Goal: Information Seeking & Learning: Find specific fact

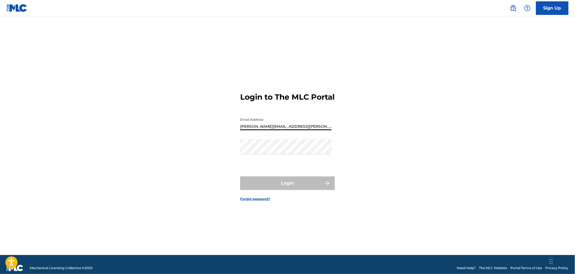
type input "[PERSON_NAME][EMAIL_ADDRESS][PERSON_NAME][DOMAIN_NAME]"
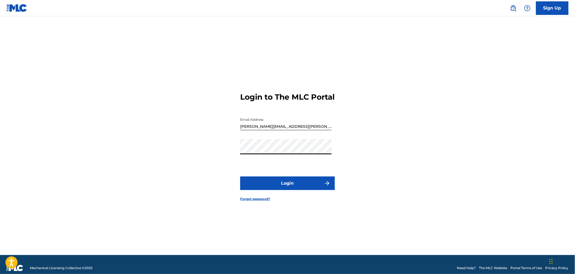
click at [289, 188] on button "Login" at bounding box center [287, 183] width 95 height 14
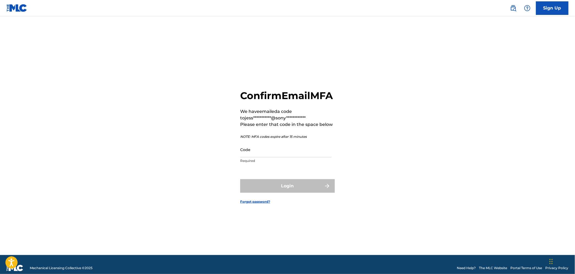
click at [261, 157] on input "Code" at bounding box center [285, 149] width 91 height 15
paste input "096995"
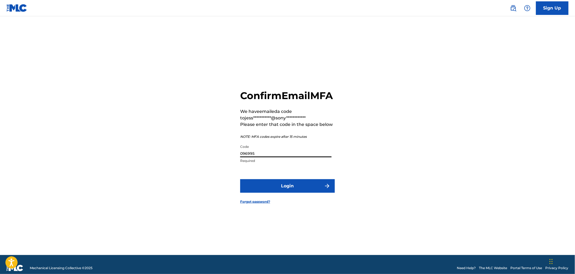
type input "096995"
click at [288, 193] on button "Login" at bounding box center [287, 186] width 95 height 14
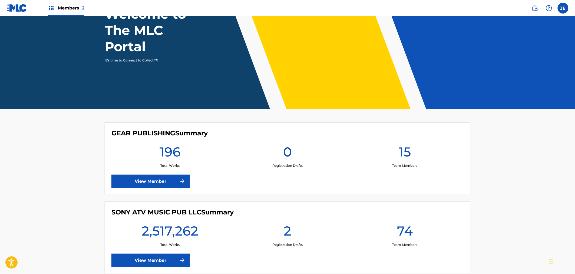
scroll to position [82, 0]
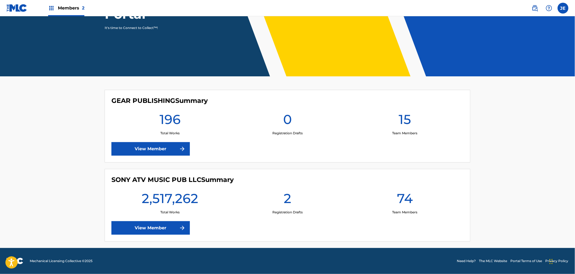
click at [175, 226] on link "View Member" at bounding box center [150, 228] width 78 height 14
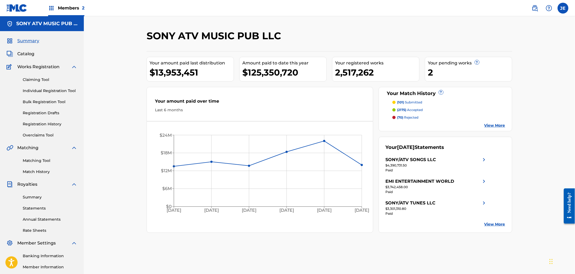
click at [41, 196] on link "Summary" at bounding box center [50, 197] width 55 height 6
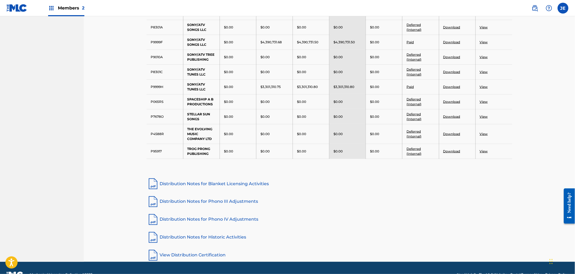
scroll to position [1121, 0]
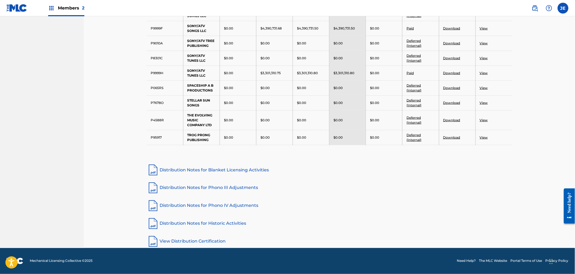
click at [228, 205] on link "Distribution Notes for Phono IV Adjustments" at bounding box center [330, 205] width 366 height 13
click at [201, 188] on link "Distribution Notes for Phono III Adjustments" at bounding box center [330, 187] width 366 height 13
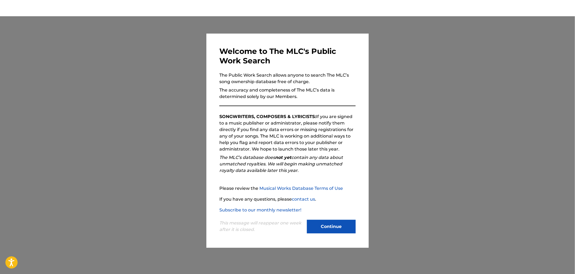
click at [328, 233] on button "Continue" at bounding box center [331, 227] width 49 height 14
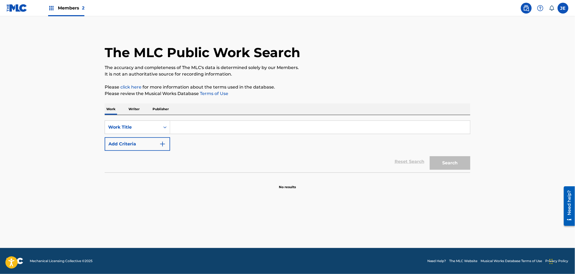
click at [187, 129] on input "Search Form" at bounding box center [320, 127] width 300 height 13
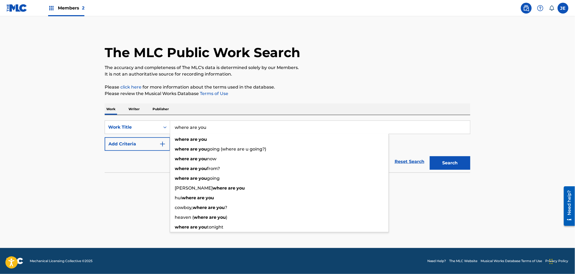
type input "where are you"
click at [145, 145] on button "Add Criteria" at bounding box center [137, 144] width 65 height 14
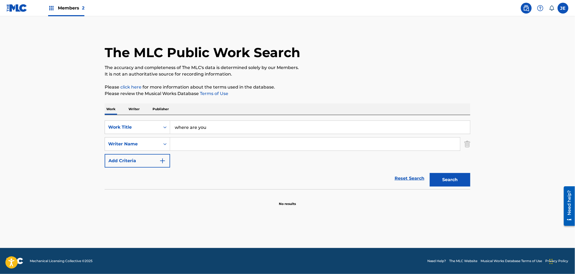
click at [202, 134] on div "SearchWithCriteria3220e85a-44d5-4833-b564-05f996615ab0 Work Title where are you…" at bounding box center [288, 143] width 366 height 47
click at [204, 142] on input "Search Form" at bounding box center [315, 143] width 290 height 13
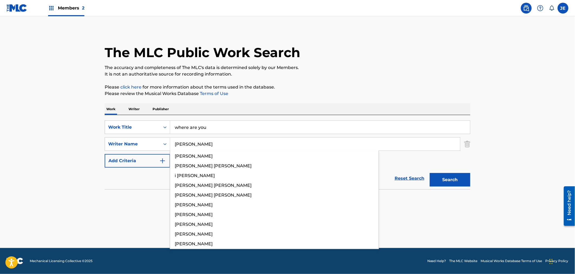
type input "adamson"
click at [430, 173] on button "Search" at bounding box center [450, 180] width 41 height 14
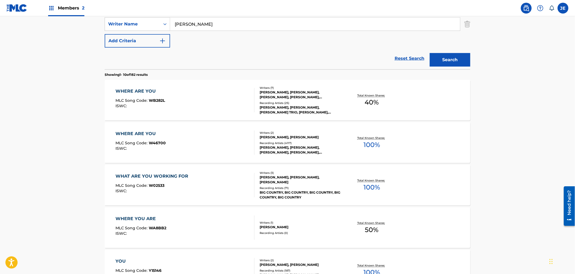
scroll to position [120, 0]
click at [328, 99] on div "Writers ( 7 ) ROBERT L. MARTIN, JAMES MCHUGH, HAROLD ADAMSON, MAXINE FLASHMAN, …" at bounding box center [298, 99] width 87 height 29
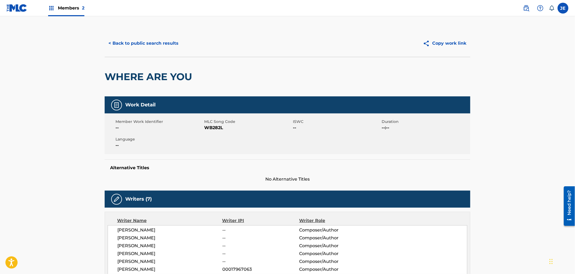
click at [159, 44] on button "< Back to public search results" at bounding box center [144, 44] width 78 height 14
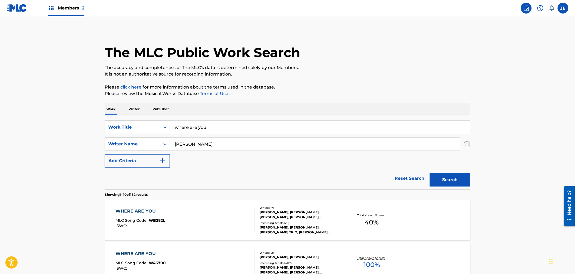
scroll to position [120, 0]
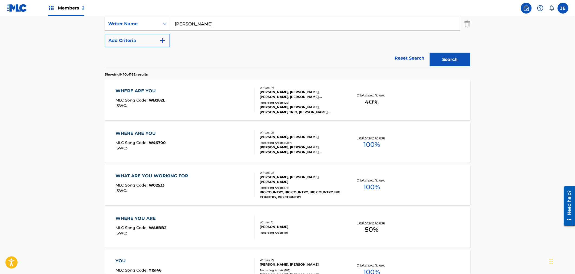
click at [279, 100] on div "Writers ( 7 ) ROBERT L. MARTIN, JAMES MCHUGH, HAROLD ADAMSON, MAXINE FLASHMAN, …" at bounding box center [298, 99] width 87 height 29
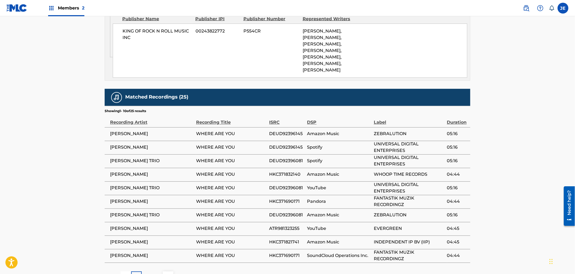
scroll to position [387, 0]
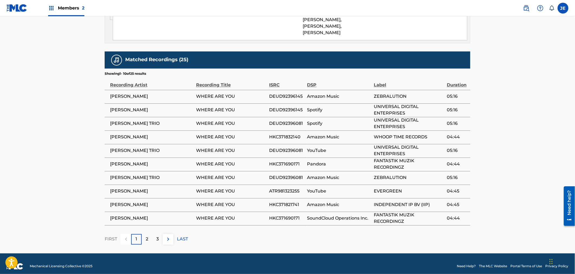
click at [145, 238] on div "2" at bounding box center [147, 239] width 11 height 11
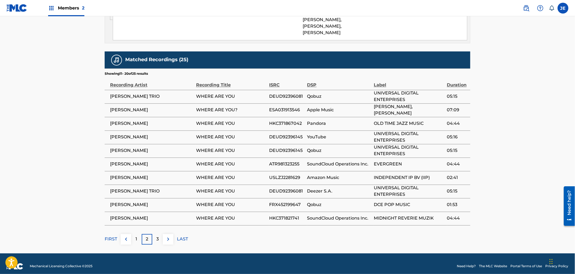
click at [158, 237] on p "3" at bounding box center [157, 239] width 2 height 6
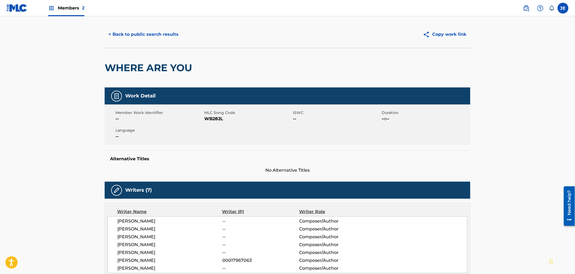
scroll to position [0, 0]
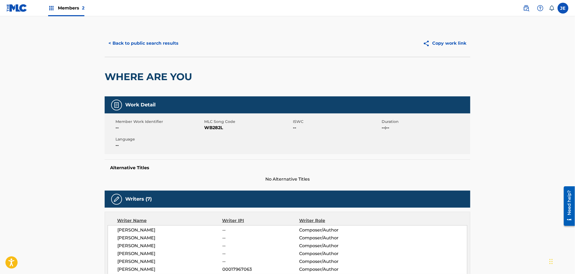
click at [120, 45] on button "< Back to public search results" at bounding box center [144, 44] width 78 height 14
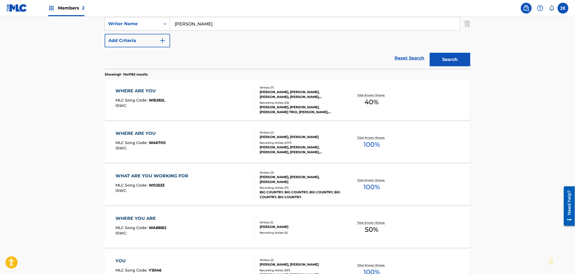
click at [165, 132] on div "WHERE ARE YOU MLC Song Code : W46700 ISWC :" at bounding box center [185, 142] width 139 height 24
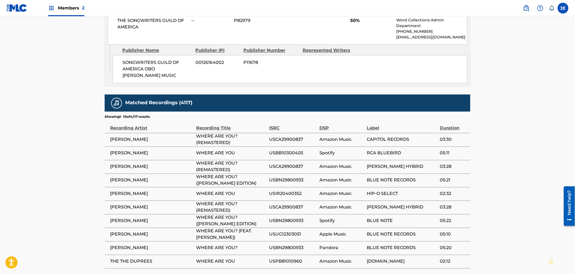
scroll to position [460, 0]
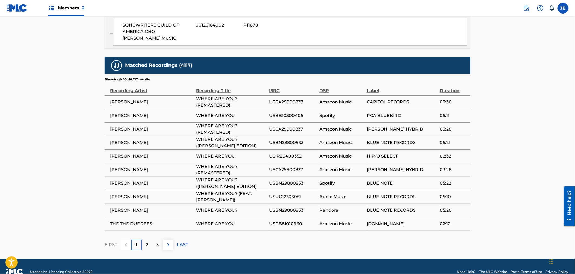
click at [144, 239] on div "2" at bounding box center [147, 244] width 11 height 11
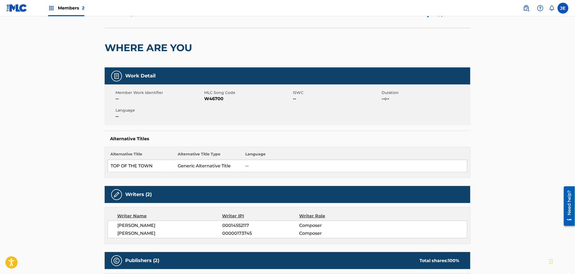
scroll to position [0, 0]
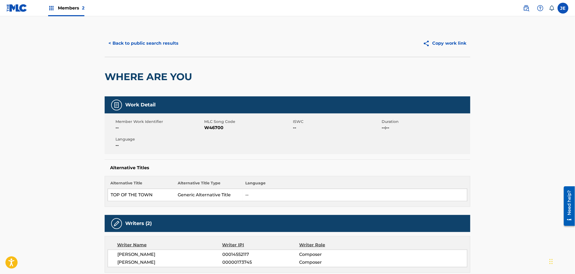
click at [148, 44] on button "< Back to public search results" at bounding box center [144, 44] width 78 height 14
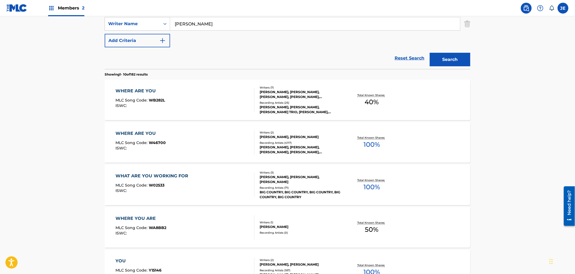
click at [23, 136] on main "The MLC Public Work Search The accuracy and completeness of The MLC's data is d…" at bounding box center [287, 214] width 575 height 637
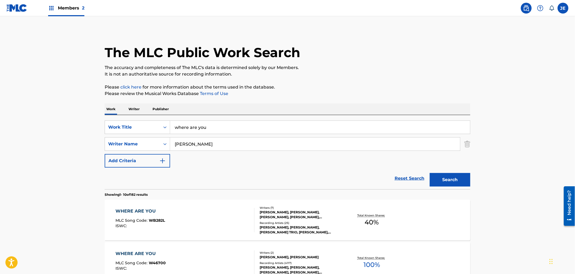
drag, startPoint x: 222, startPoint y: 128, endPoint x: 123, endPoint y: 116, distance: 100.0
click at [123, 116] on div "SearchWithCriteria3220e85a-44d5-4833-b564-05f996615ab0 Work Title where are you…" at bounding box center [288, 152] width 366 height 74
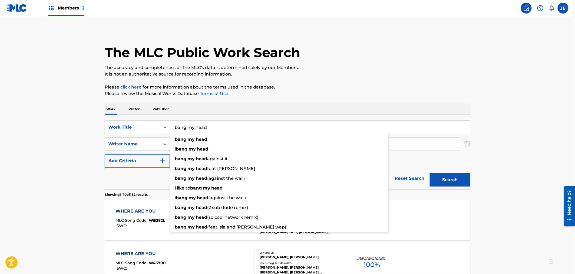
type input "bang my head"
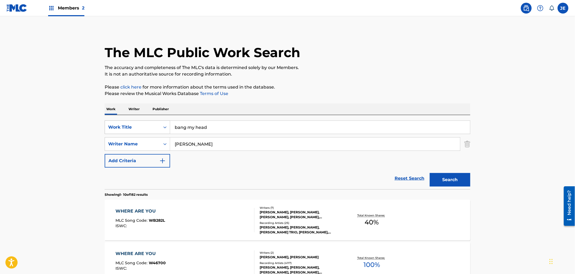
drag, startPoint x: 255, startPoint y: 150, endPoint x: 165, endPoint y: 133, distance: 91.7
click at [165, 133] on div "SearchWithCriteria3220e85a-44d5-4833-b564-05f996615ab0 Work Title bang my head …" at bounding box center [288, 143] width 366 height 47
click at [463, 180] on button "Search" at bounding box center [450, 180] width 41 height 14
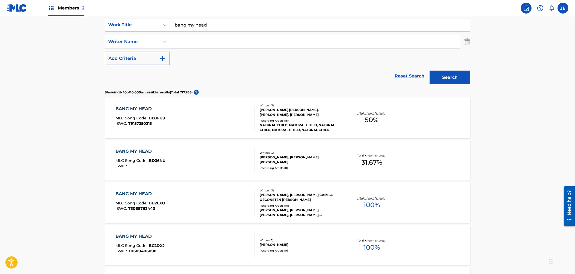
scroll to position [150, 0]
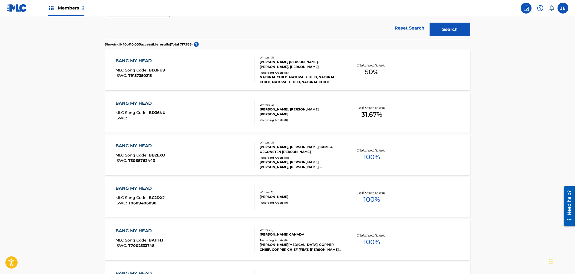
click at [207, 65] on div "BANG MY HEAD MLC Song Code : BD3FU9 ISWC : T9157350215" at bounding box center [185, 70] width 139 height 24
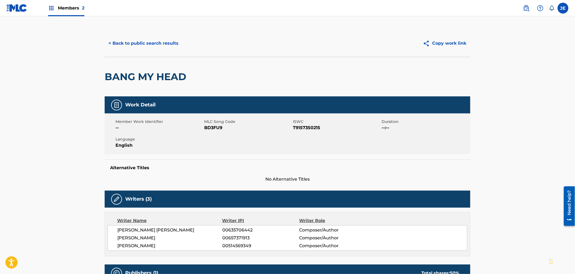
click at [129, 40] on button "< Back to public search results" at bounding box center [144, 44] width 78 height 14
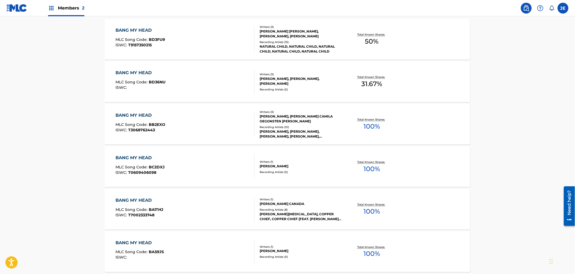
scroll to position [151, 0]
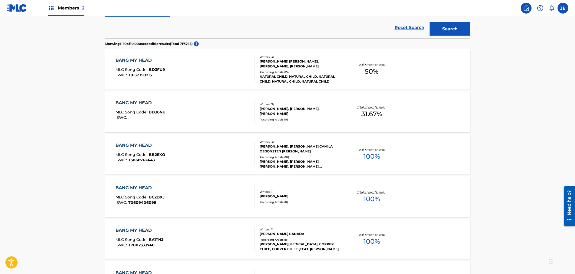
click at [233, 107] on div "BANG MY HEAD MLC Song Code : BD36NU ISWC :" at bounding box center [185, 112] width 139 height 24
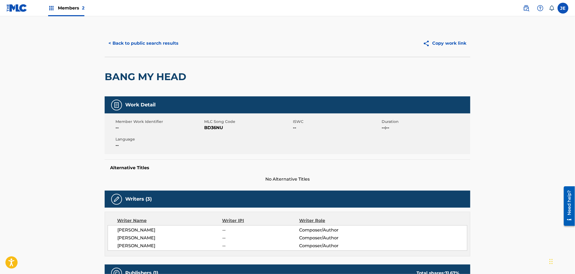
click at [125, 43] on button "< Back to public search results" at bounding box center [144, 44] width 78 height 14
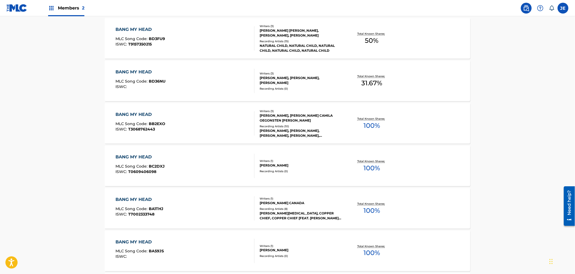
click at [244, 121] on div "BANG MY HEAD MLC Song Code : BB2EXO ISWC : T3068762443" at bounding box center [185, 123] width 139 height 24
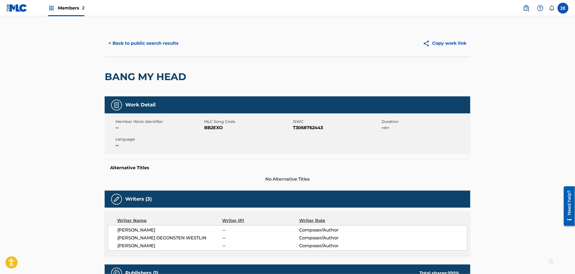
click at [120, 37] on button "< Back to public search results" at bounding box center [144, 44] width 78 height 14
